Goal: Information Seeking & Learning: Learn about a topic

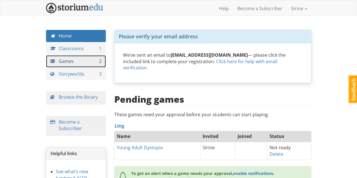
click at [87, 58] on link "Games 2" at bounding box center [76, 61] width 60 height 12
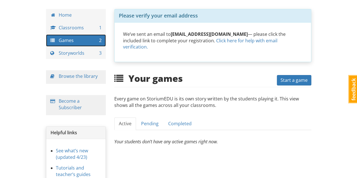
scroll to position [21, 0]
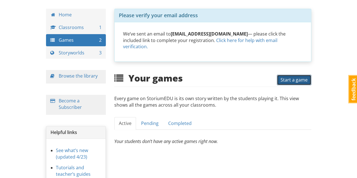
click at [289, 77] on span "Start a game" at bounding box center [293, 80] width 27 height 6
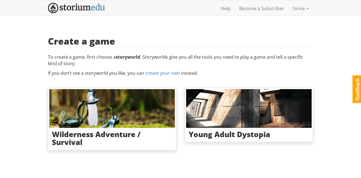
click at [153, 54] on p "To create a game, first choose a storyworld . Storyworlds give you all the tool…" at bounding box center [180, 60] width 265 height 13
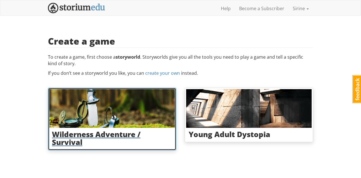
click at [111, 139] on h3 "Wilderness Adventure / Survival" at bounding box center [112, 138] width 120 height 16
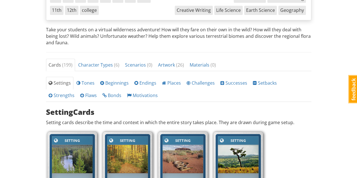
scroll to position [145, 0]
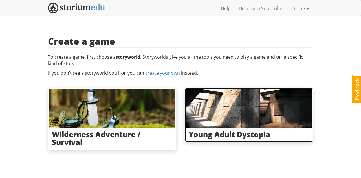
click at [200, 127] on img at bounding box center [248, 108] width 125 height 39
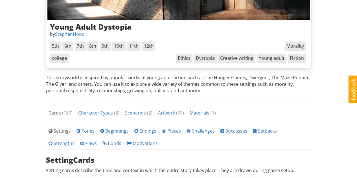
scroll to position [102, 0]
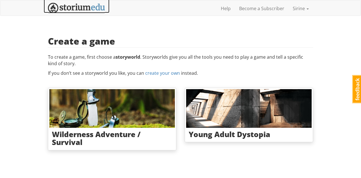
click at [80, 6] on img at bounding box center [76, 8] width 57 height 10
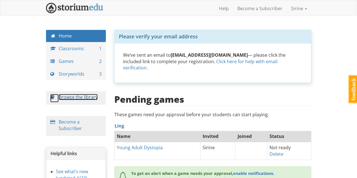
click at [89, 97] on link "Browse the library" at bounding box center [78, 97] width 39 height 6
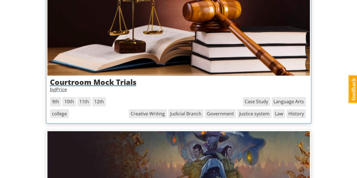
scroll to position [977, 0]
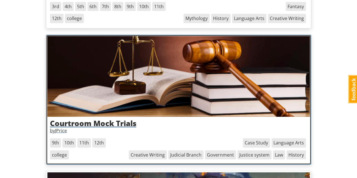
click at [131, 122] on h3 "Courtroom Mock Trials" at bounding box center [178, 123] width 257 height 8
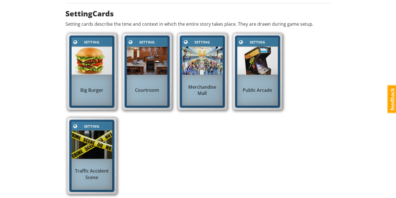
scroll to position [159, 0]
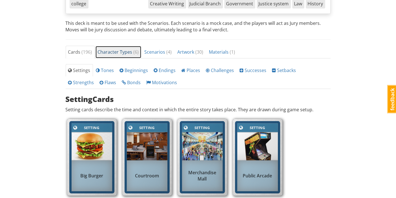
click at [111, 49] on span "Character Types ( 6 )" at bounding box center [118, 52] width 41 height 6
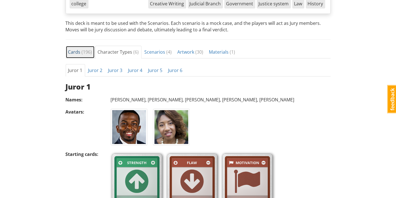
click at [76, 50] on span "Cards ( 196 )" at bounding box center [80, 52] width 24 height 6
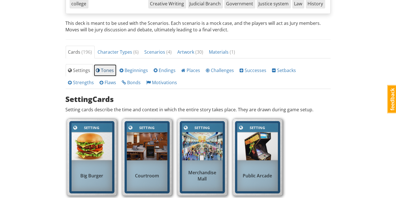
click at [106, 68] on span "Tones" at bounding box center [105, 70] width 18 height 6
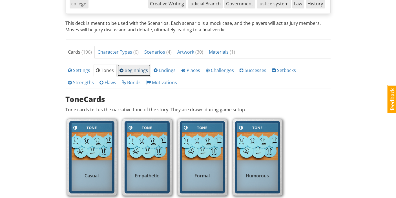
click at [139, 67] on span "Beginnings" at bounding box center [134, 70] width 28 height 6
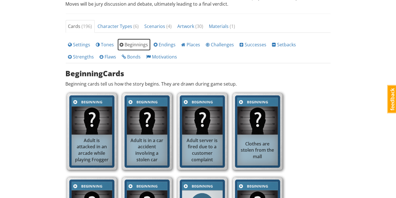
scroll to position [188, 0]
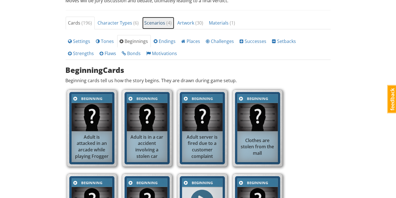
click at [157, 23] on span "Scenarios ( 4 )" at bounding box center [158, 23] width 27 height 6
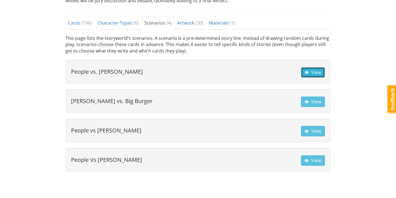
click at [316, 69] on span "View" at bounding box center [313, 72] width 17 height 6
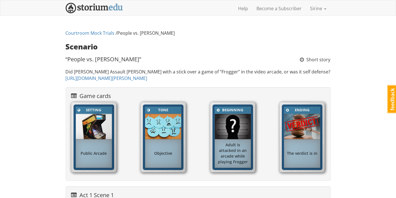
scroll to position [0, 0]
click at [147, 76] on link "[URL][DOMAIN_NAME][PERSON_NAME]" at bounding box center [107, 78] width 82 height 6
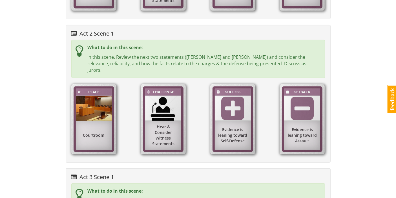
scroll to position [307, 0]
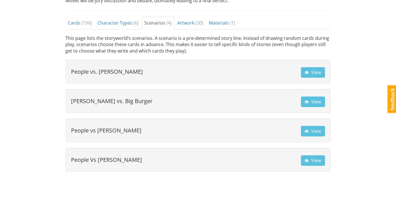
scroll to position [231, 0]
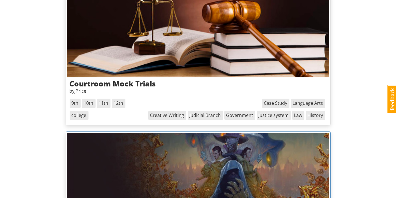
scroll to position [1017, 0]
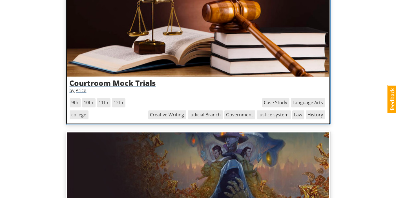
click at [136, 82] on h3 "Courtroom Mock Trials" at bounding box center [198, 83] width 257 height 8
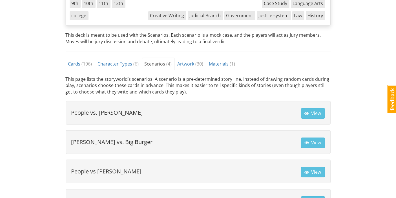
scroll to position [176, 0]
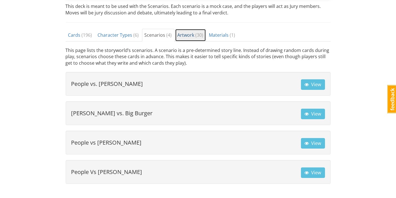
click at [188, 32] on span "Artwork ( 30 )" at bounding box center [191, 35] width 26 height 6
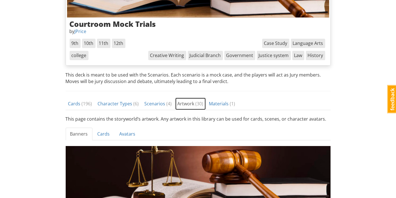
scroll to position [107, 0]
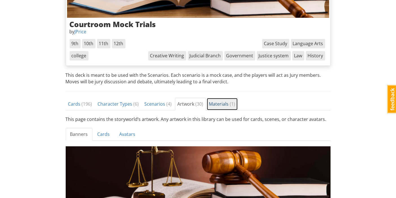
click at [212, 104] on span "Materials ( 1 )" at bounding box center [222, 104] width 26 height 6
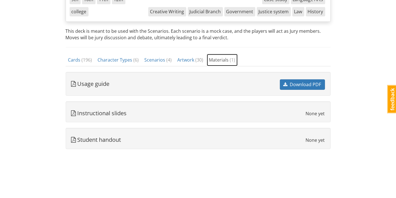
scroll to position [140, 0]
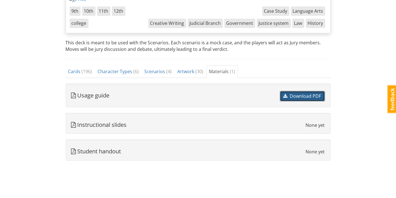
click at [314, 94] on span "Download PDF" at bounding box center [303, 96] width 38 height 6
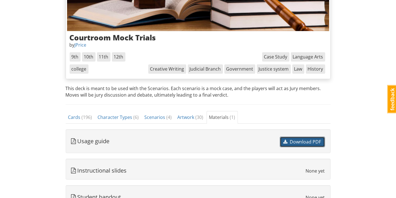
scroll to position [93, 0]
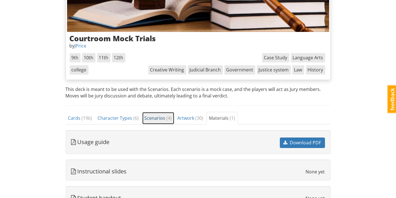
click at [145, 117] on span "Scenarios ( 4 )" at bounding box center [158, 118] width 27 height 6
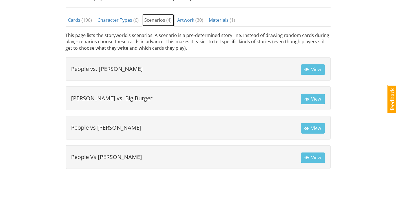
scroll to position [196, 0]
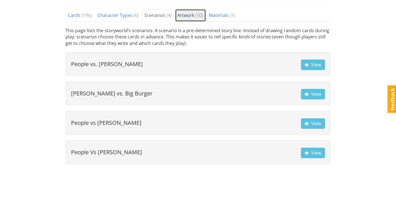
click at [188, 19] on link "Artwork ( 30 )" at bounding box center [190, 15] width 31 height 13
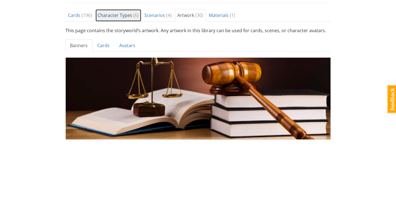
click at [129, 12] on span "Character Types ( 6 )" at bounding box center [118, 15] width 41 height 6
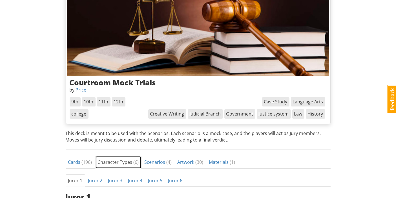
scroll to position [49, 0]
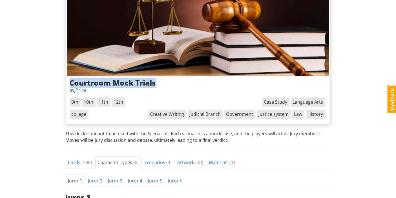
drag, startPoint x: 160, startPoint y: 81, endPoint x: 71, endPoint y: 81, distance: 89.4
click at [71, 81] on h3 "Courtroom Mock Trials" at bounding box center [198, 83] width 257 height 8
copy h3 "Courtroom Mock Trials"
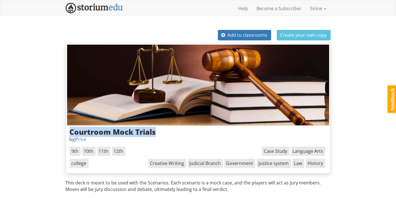
scroll to position [58, 0]
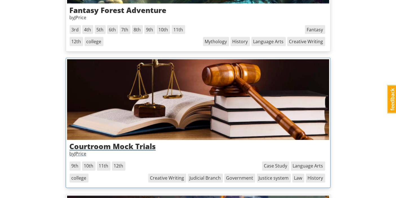
scroll to position [941, 0]
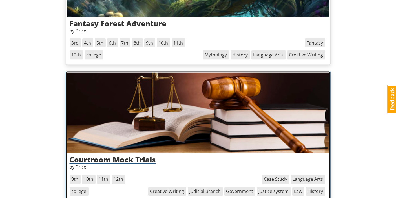
click at [80, 164] on p "by JPrice" at bounding box center [198, 167] width 257 height 6
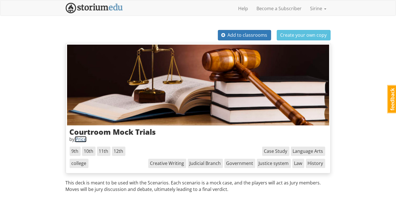
click at [82, 139] on link "JPrice" at bounding box center [81, 139] width 12 height 6
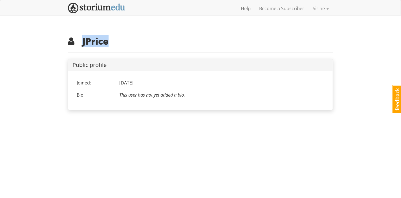
drag, startPoint x: 115, startPoint y: 44, endPoint x: 83, endPoint y: 45, distance: 31.9
click at [83, 45] on h2 "JPrice" at bounding box center [200, 41] width 265 height 10
copy h2 "JPrice"
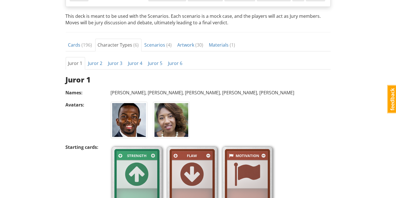
scroll to position [168, 0]
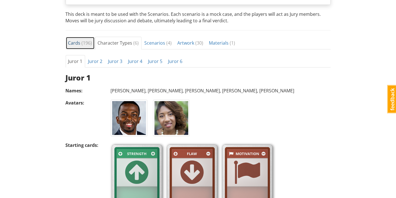
click at [80, 40] on span "Cards ( 196 )" at bounding box center [80, 43] width 24 height 6
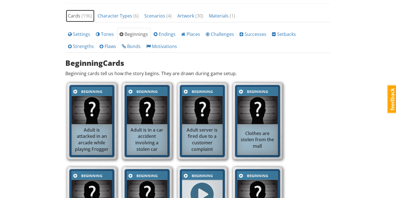
scroll to position [0, 0]
